Goal: Task Accomplishment & Management: Complete application form

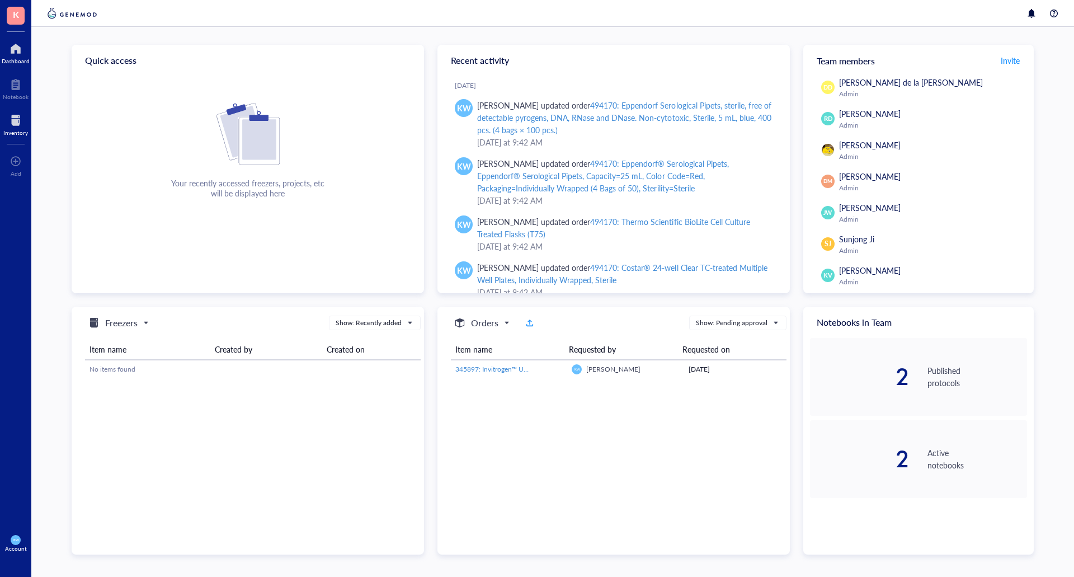
click at [21, 122] on div at bounding box center [15, 120] width 25 height 18
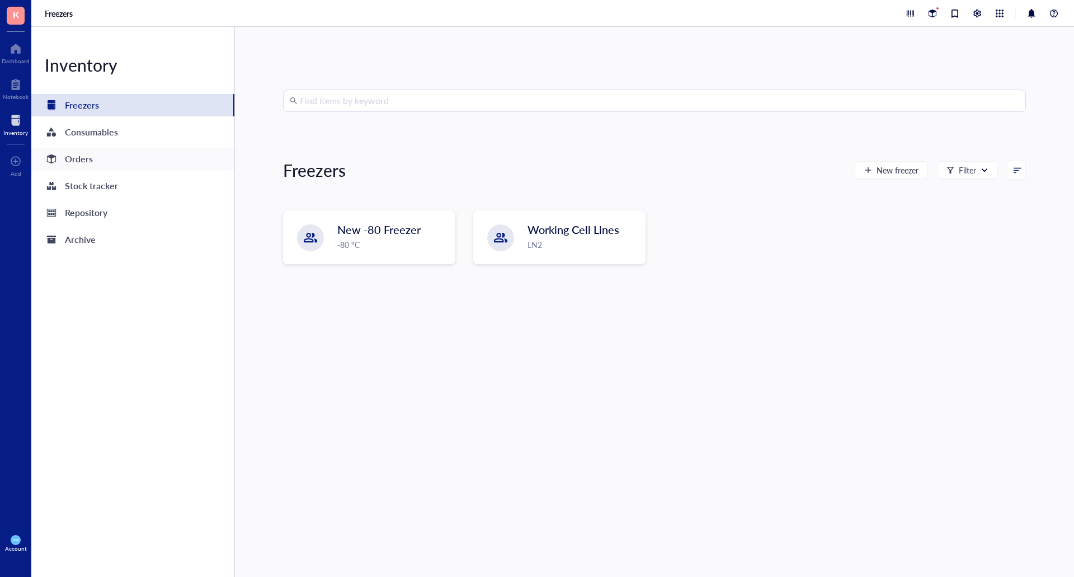
click at [67, 155] on div "Orders" at bounding box center [79, 159] width 28 height 16
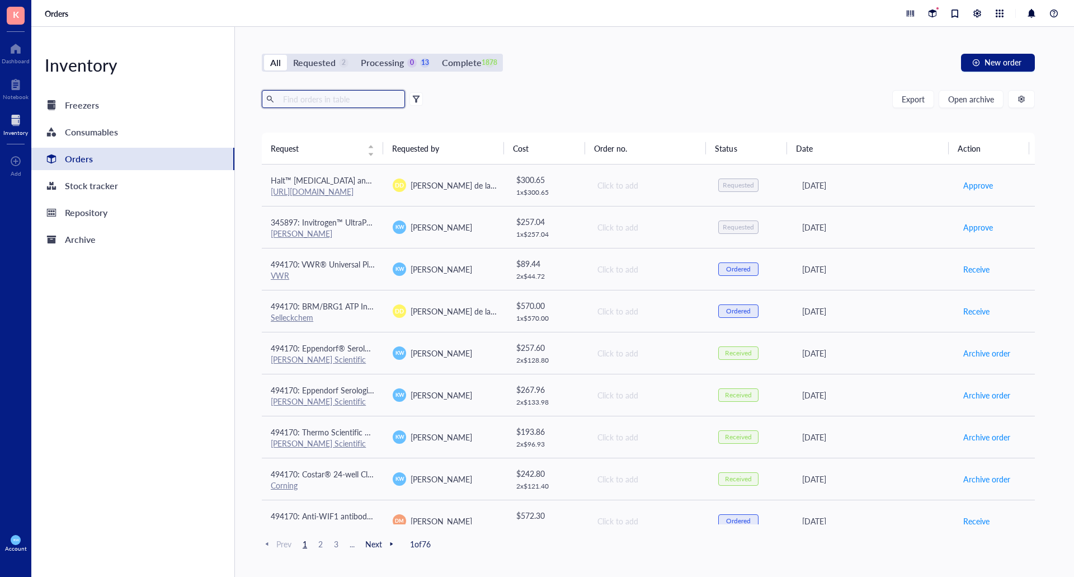
click at [327, 106] on input "text" at bounding box center [340, 99] width 122 height 17
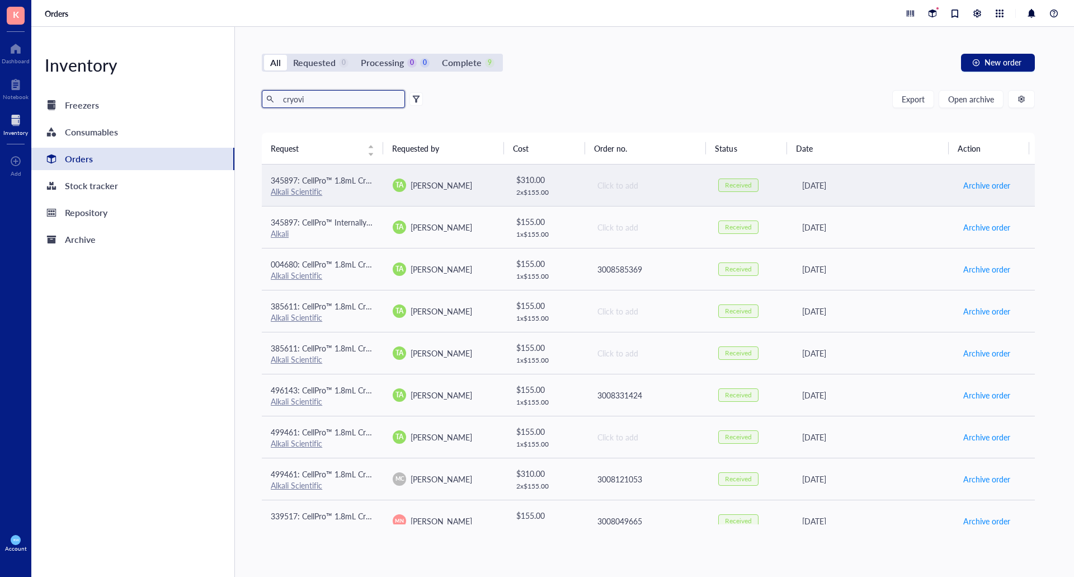
type input "cryovi"
click at [494, 182] on div "TA [PERSON_NAME]" at bounding box center [445, 185] width 104 height 13
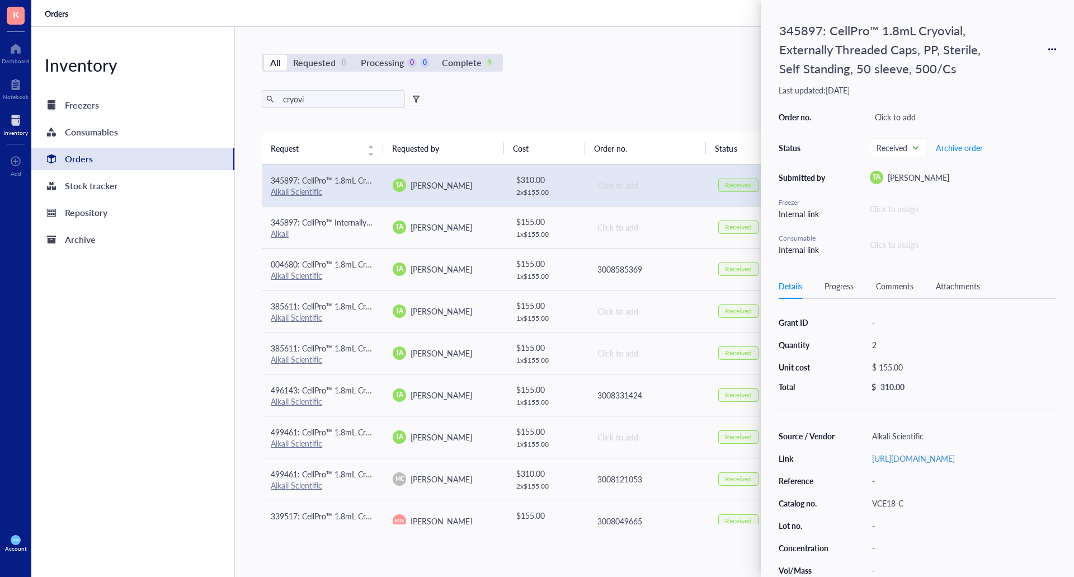
click at [690, 64] on div "All Requested 0 Processing 0 0 Complete 9 New order" at bounding box center [648, 63] width 773 height 18
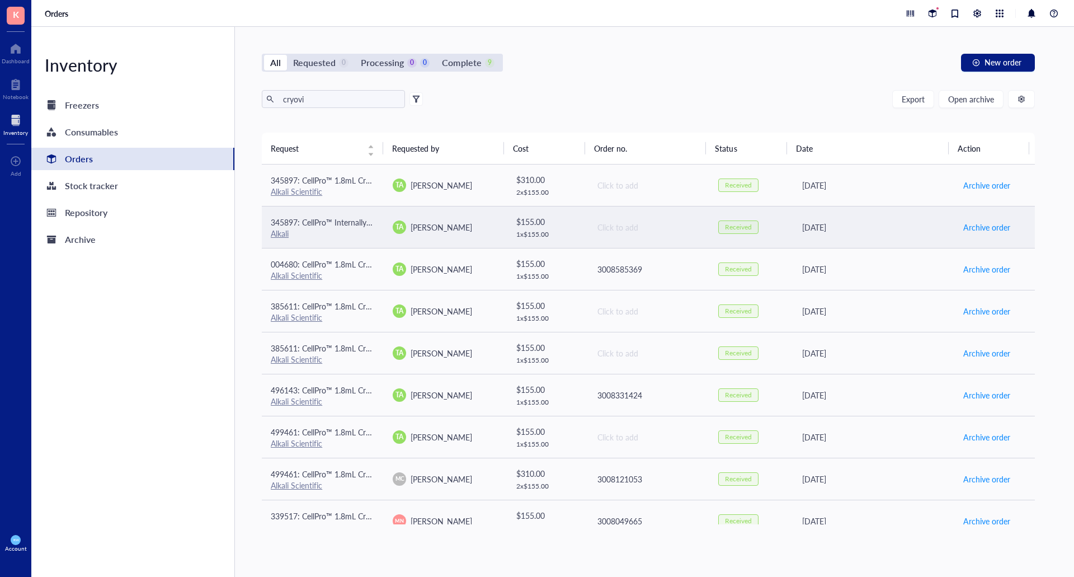
click at [863, 224] on div "[DATE]" at bounding box center [873, 227] width 143 height 12
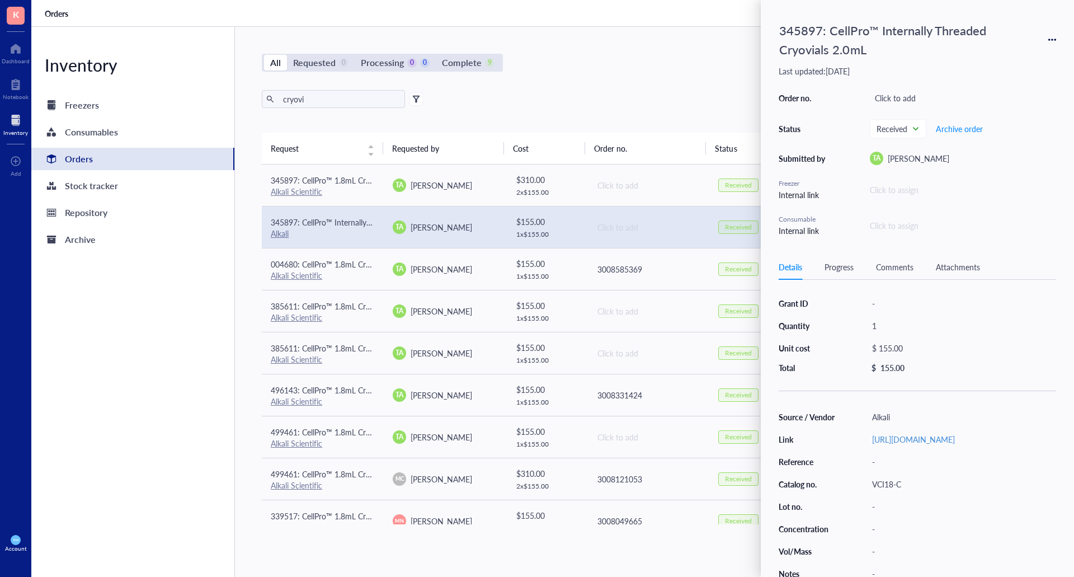
click at [1050, 37] on icon at bounding box center [1053, 40] width 8 height 8
click at [989, 56] on span "Request again" at bounding box center [1013, 56] width 71 height 12
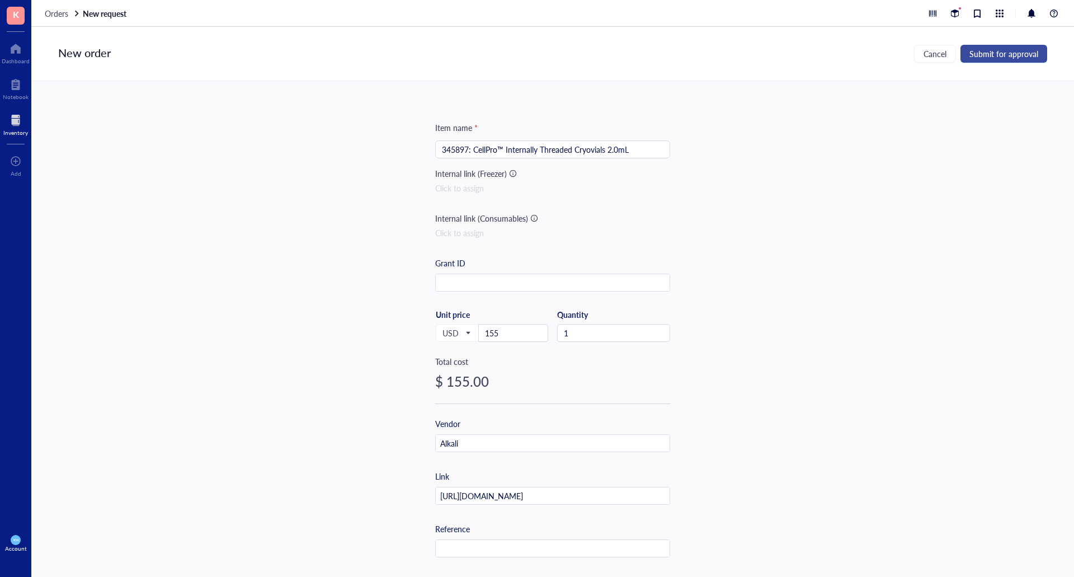
click at [1000, 52] on span "Submit for approval" at bounding box center [1004, 53] width 69 height 9
